Goal: Information Seeking & Learning: Understand process/instructions

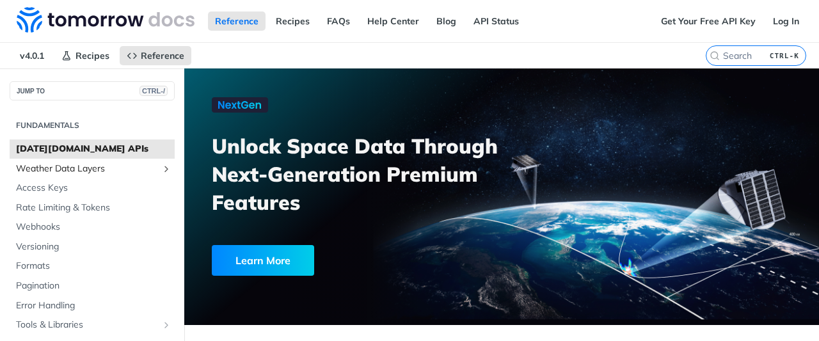
click at [161, 167] on icon "Show subpages for Weather Data Layers" at bounding box center [166, 169] width 10 height 10
click at [41, 162] on span "Weather Data Layers" at bounding box center [87, 168] width 142 height 13
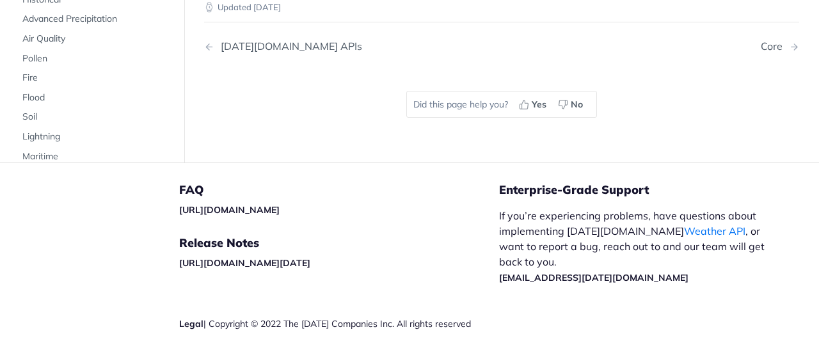
scroll to position [1791, 0]
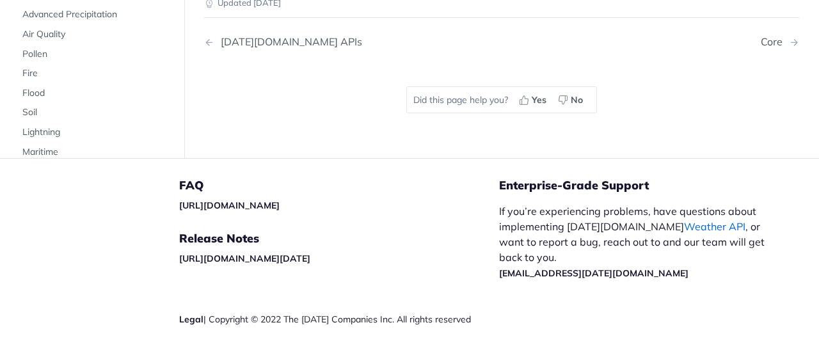
click at [684, 220] on link "Weather API" at bounding box center [714, 226] width 61 height 13
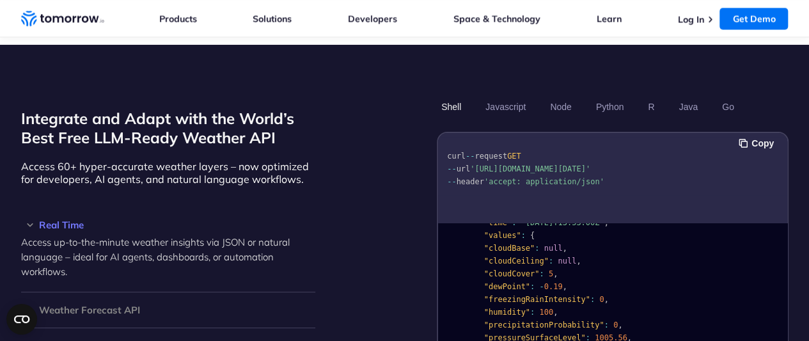
scroll to position [73, 0]
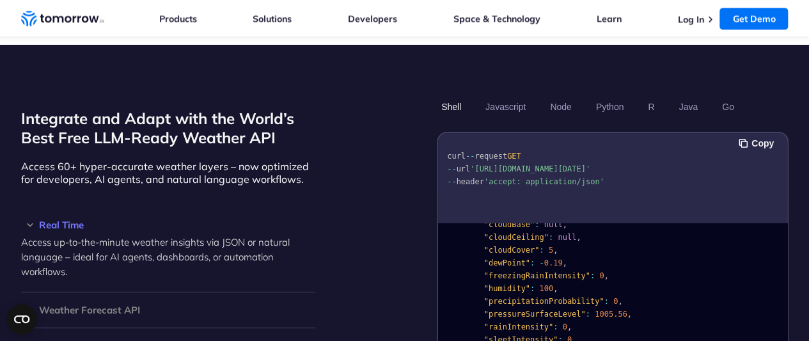
drag, startPoint x: 477, startPoint y: 155, endPoint x: 613, endPoint y: 151, distance: 135.7
click at [590, 164] on span "'https://api.tomorrow.io/v4/weather/realtime?location=toronto&apikey=XXX'" at bounding box center [530, 168] width 120 height 9
drag, startPoint x: 656, startPoint y: 154, endPoint x: 477, endPoint y: 157, distance: 179.8
click at [477, 164] on span "'https://api.tomorrow.io/v4/weather/realtime?location=toronto&apikey=XXX'" at bounding box center [530, 168] width 120 height 9
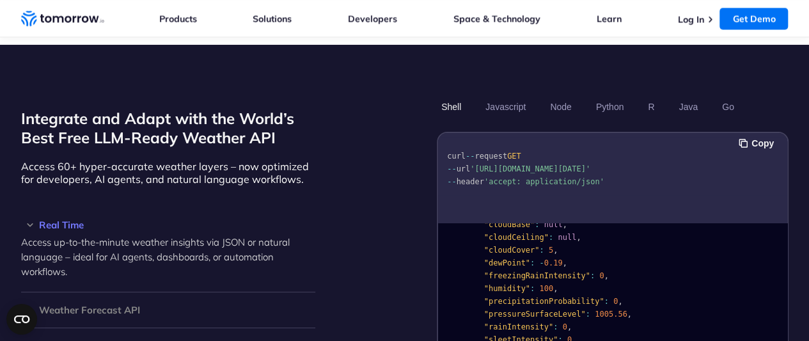
copy span "https://api.tomorrow.io/v4/weather/realtime"
